Goal: Information Seeking & Learning: Understand process/instructions

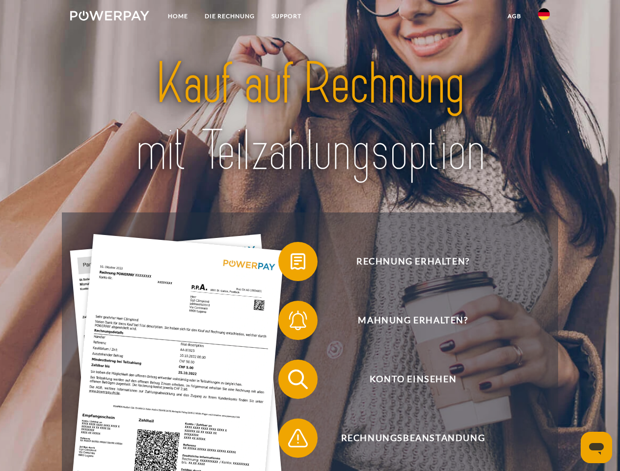
click at [109, 17] on img at bounding box center [109, 16] width 79 height 10
click at [544, 17] on img at bounding box center [544, 14] width 12 height 12
click at [514, 16] on link "agb" at bounding box center [514, 16] width 30 height 18
click at [291, 264] on span at bounding box center [283, 261] width 49 height 49
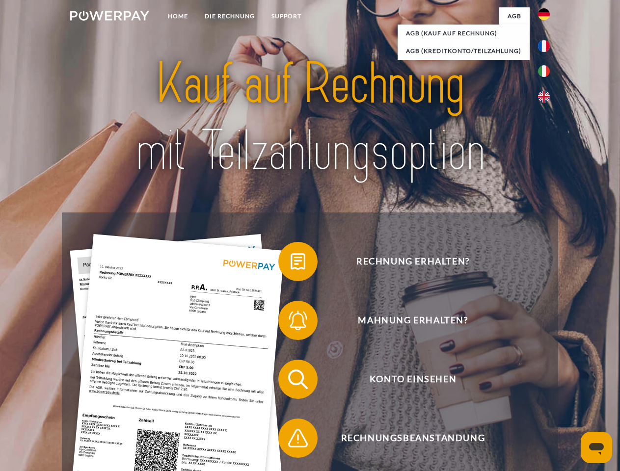
click at [291, 323] on span at bounding box center [283, 320] width 49 height 49
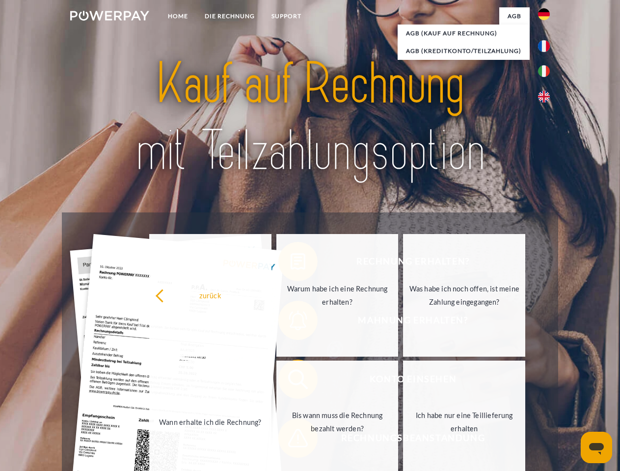
click at [291, 381] on link "Bis wann muss die Rechnung bezahlt werden?" at bounding box center [337, 422] width 122 height 123
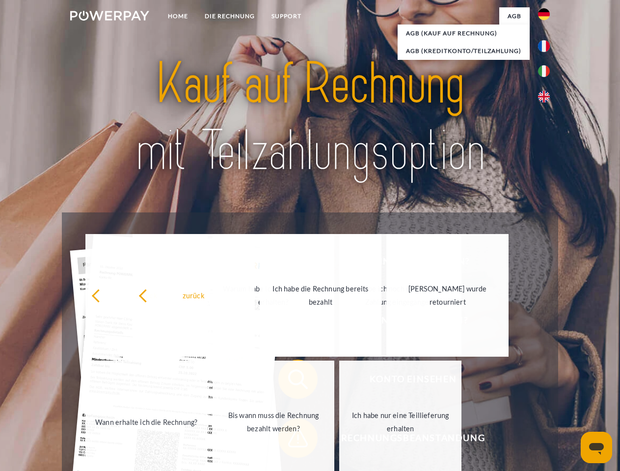
click at [291, 440] on span at bounding box center [283, 438] width 49 height 49
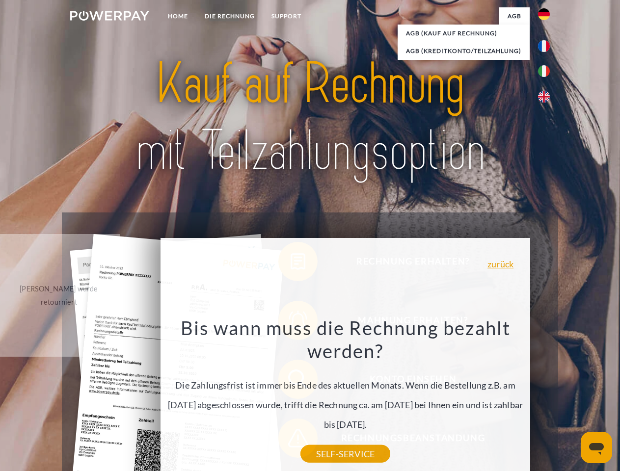
click at [597, 448] on icon "Messaging-Fenster öffnen" at bounding box center [596, 449] width 15 height 12
